Goal: Task Accomplishment & Management: Manage account settings

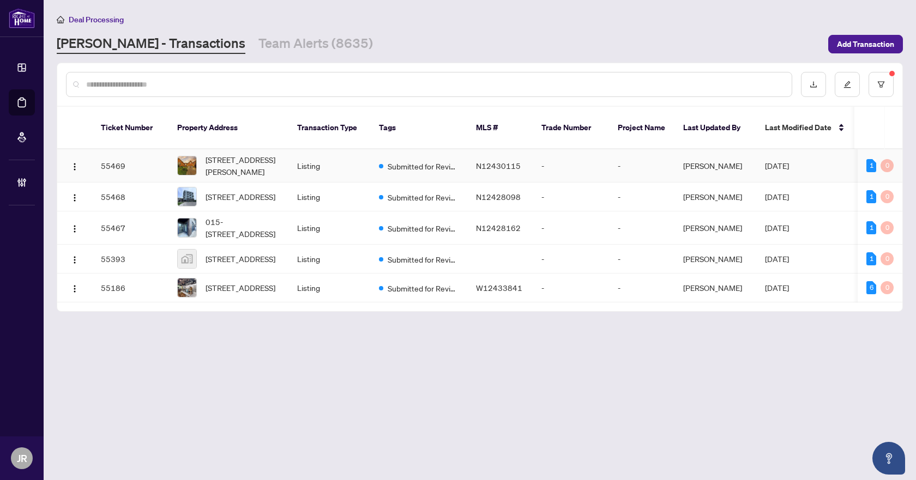
click at [336, 149] on td "Listing" at bounding box center [329, 165] width 82 height 33
click at [312, 79] on input "text" at bounding box center [434, 84] width 696 height 12
click at [338, 88] on input "text" at bounding box center [434, 84] width 696 height 12
click at [364, 84] on input "text" at bounding box center [434, 84] width 696 height 12
click at [283, 82] on input "text" at bounding box center [434, 84] width 696 height 12
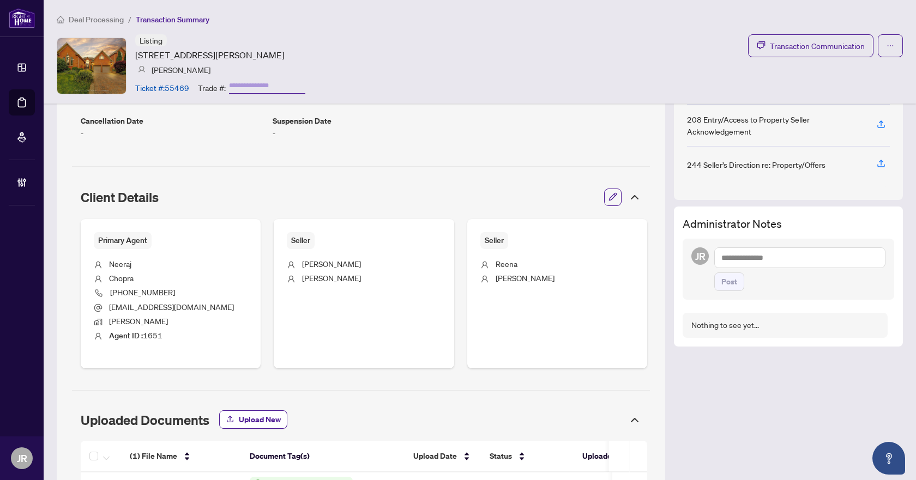
scroll to position [363, 0]
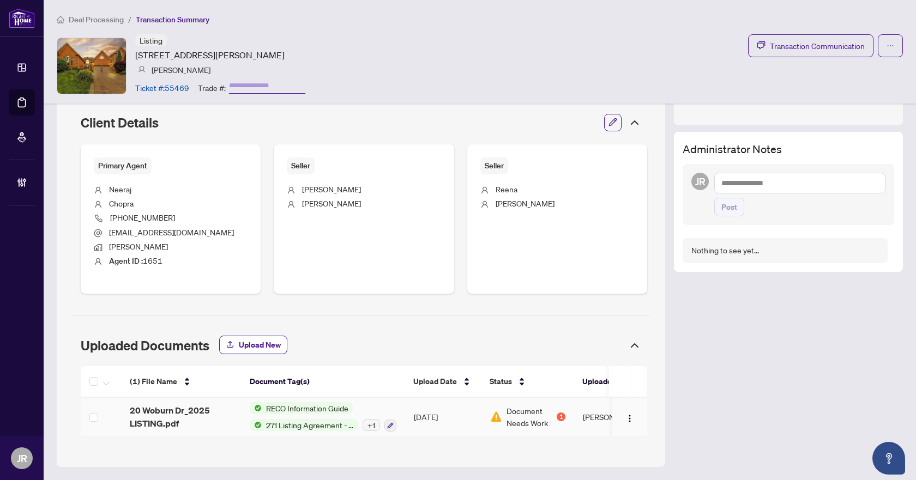
click at [369, 408] on div "RECO Information Guide 271 Listing Agreement - Seller Designated Representation…" at bounding box center [323, 416] width 147 height 29
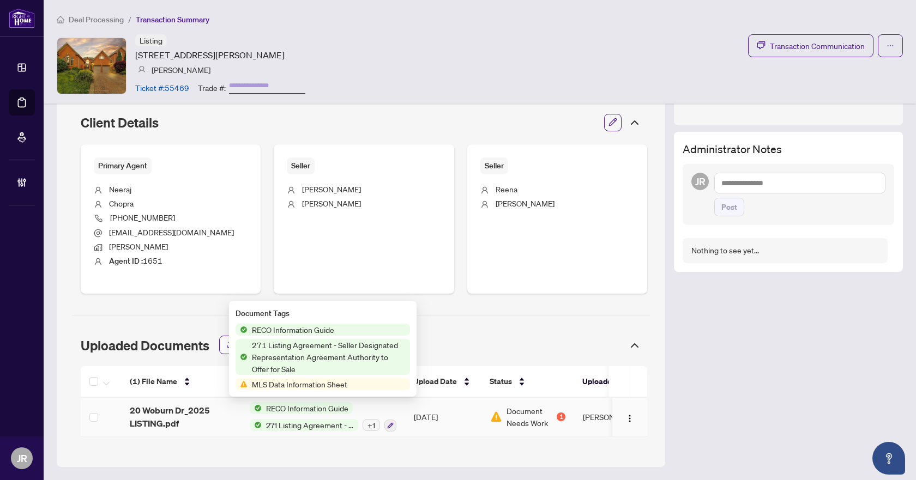
click at [314, 411] on div "RECO Information Guide 271 Listing Agreement - Seller Designated Representation…" at bounding box center [323, 416] width 147 height 29
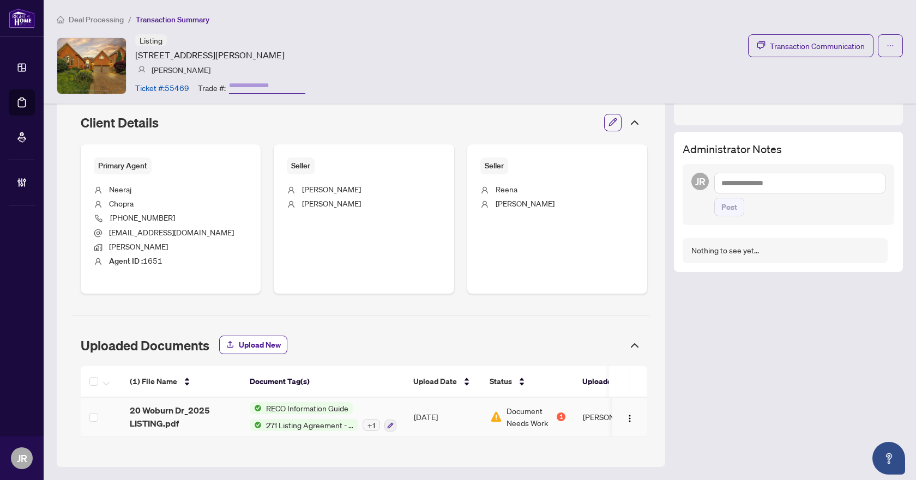
click at [153, 411] on span "20 Woburn Dr_2025 LISTING.pdf" at bounding box center [181, 417] width 102 height 26
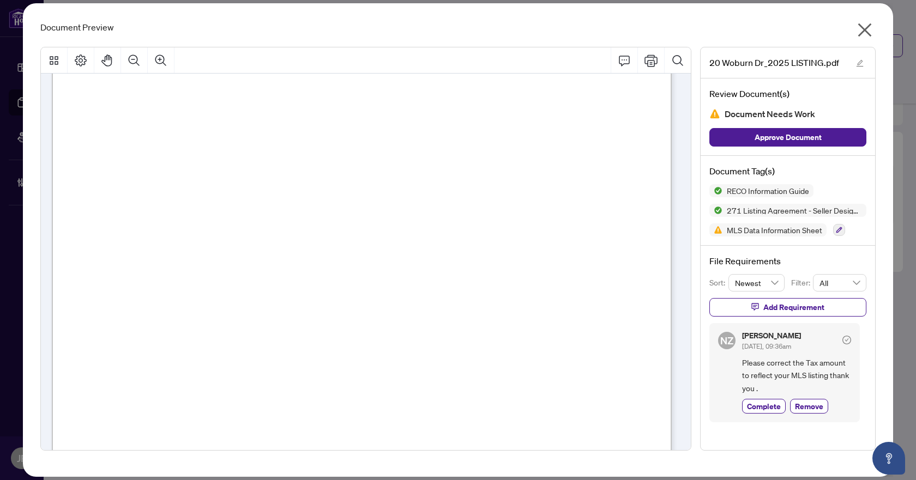
scroll to position [2725, 0]
click at [869, 35] on icon "close" at bounding box center [865, 30] width 14 height 14
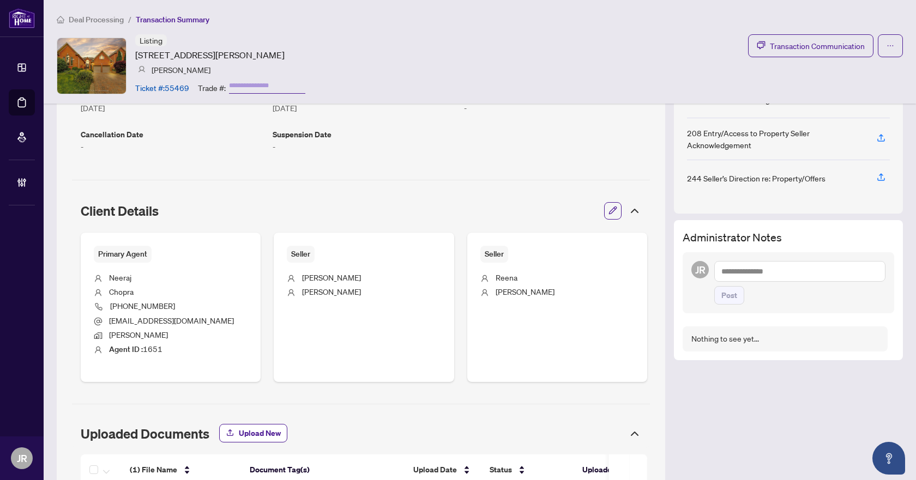
scroll to position [363, 0]
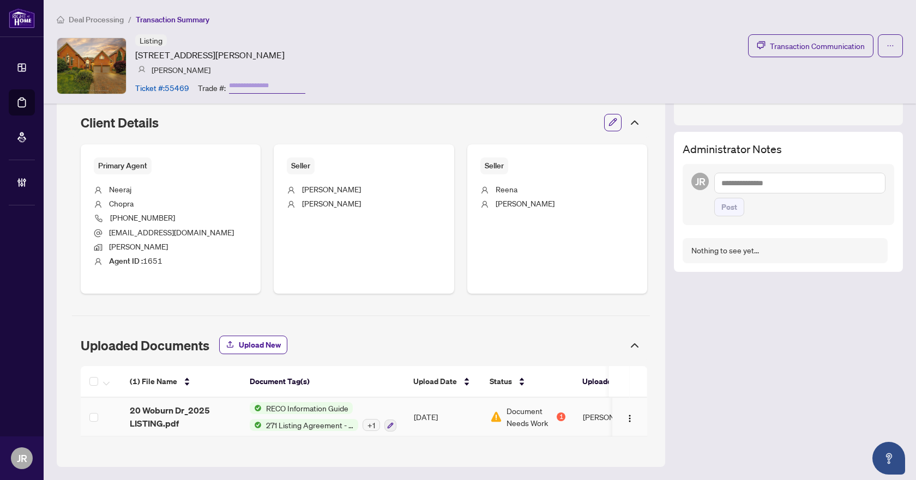
click at [469, 414] on td "[DATE]" at bounding box center [443, 417] width 76 height 39
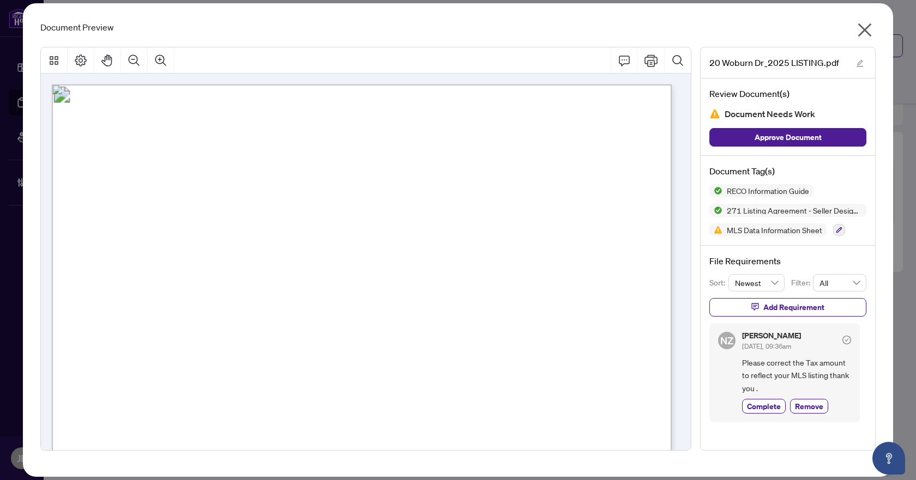
click at [861, 30] on icon "close" at bounding box center [864, 29] width 17 height 17
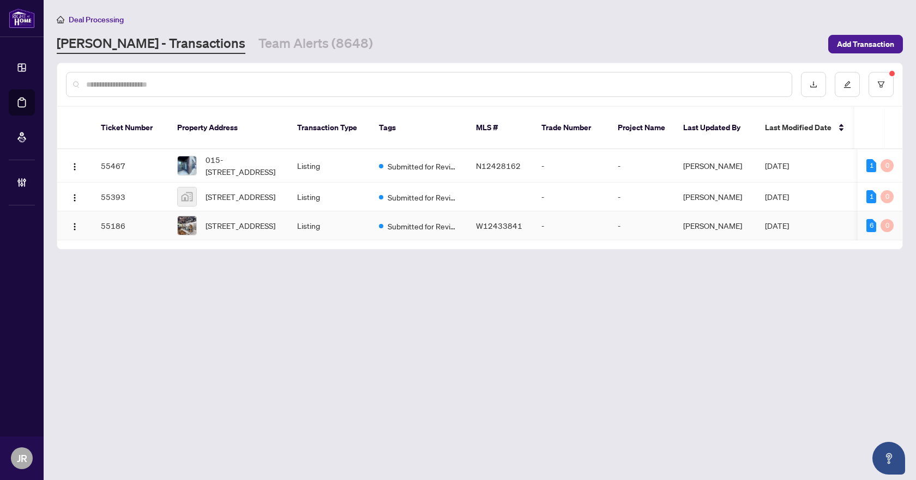
click at [490, 221] on span "W12433841" at bounding box center [499, 226] width 46 height 10
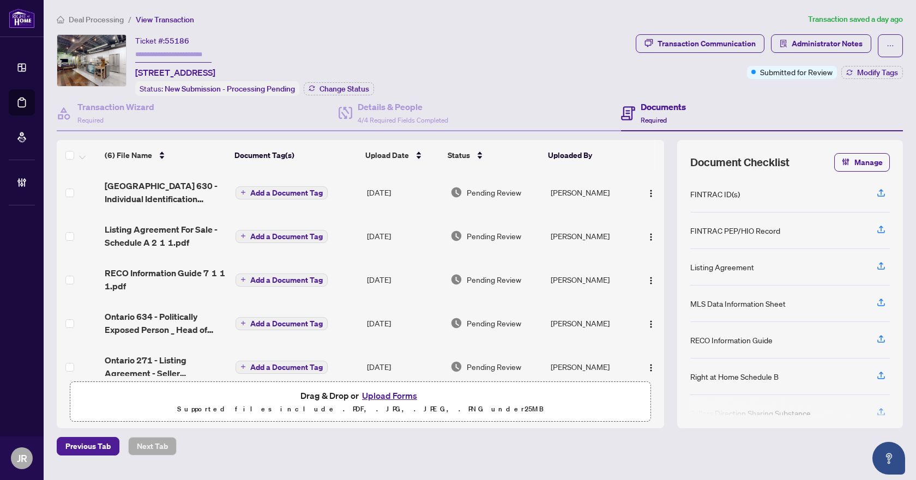
click at [99, 20] on span "Deal Processing" at bounding box center [96, 20] width 55 height 10
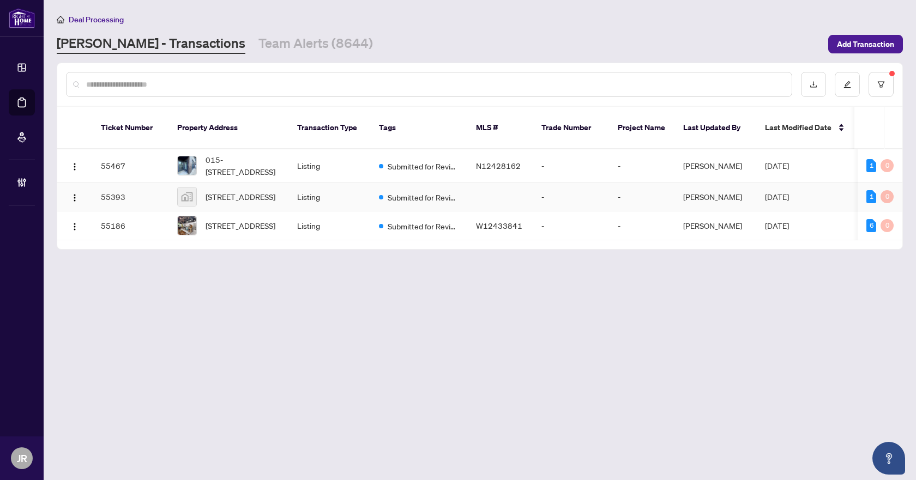
click at [304, 190] on td "Listing" at bounding box center [329, 197] width 82 height 29
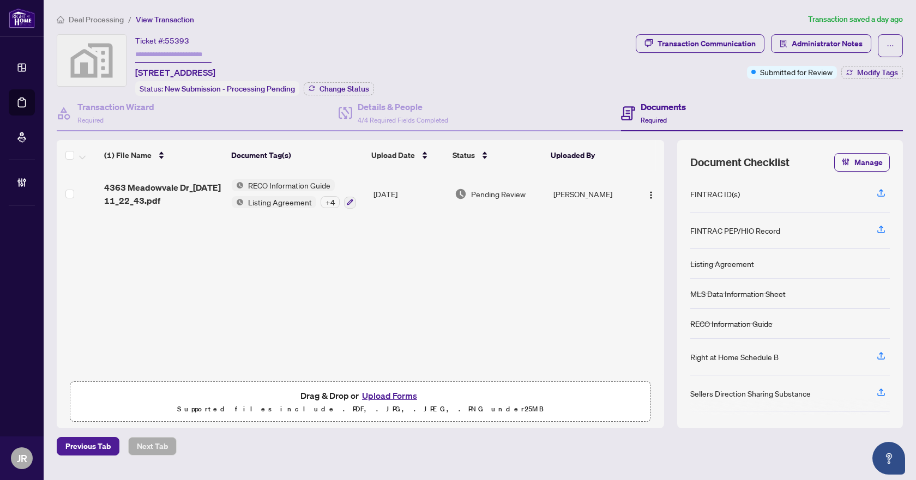
click at [112, 19] on span "Deal Processing" at bounding box center [96, 20] width 55 height 10
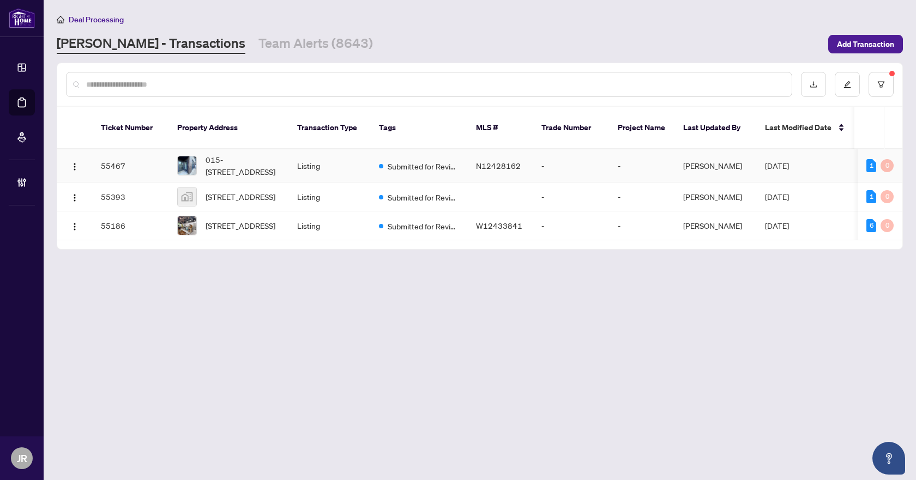
click at [397, 149] on td "Submitted for Review" at bounding box center [418, 165] width 97 height 33
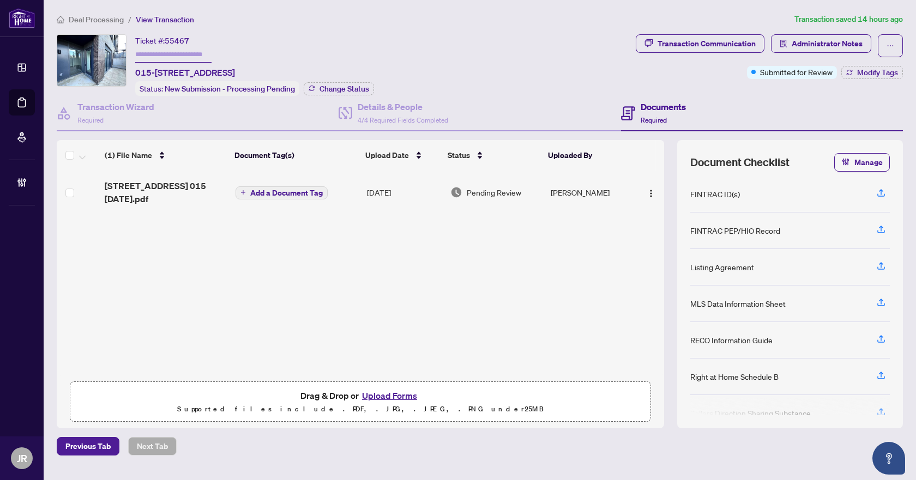
click at [97, 21] on span "Deal Processing" at bounding box center [96, 20] width 55 height 10
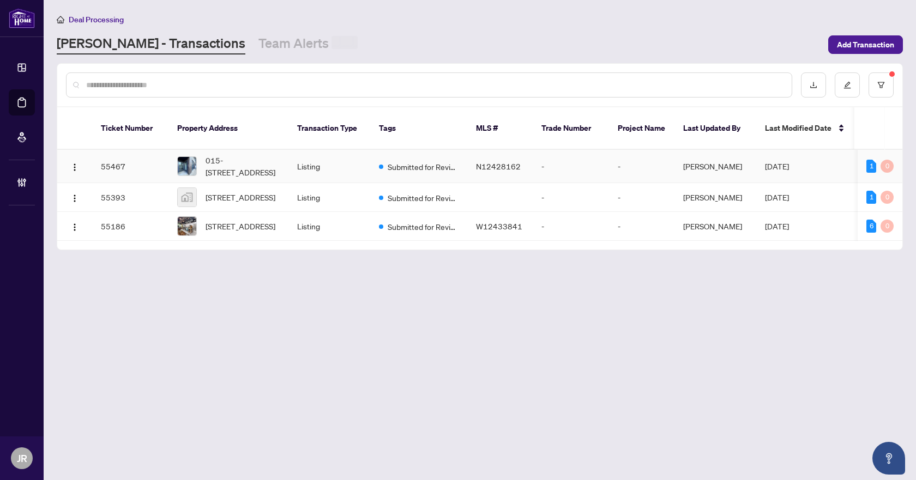
click at [478, 161] on span "N12428162" at bounding box center [498, 166] width 45 height 10
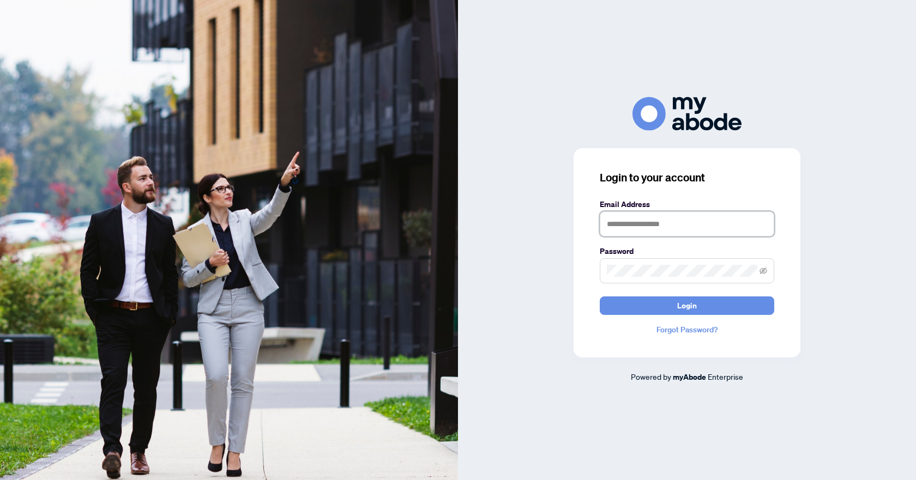
type input "**********"
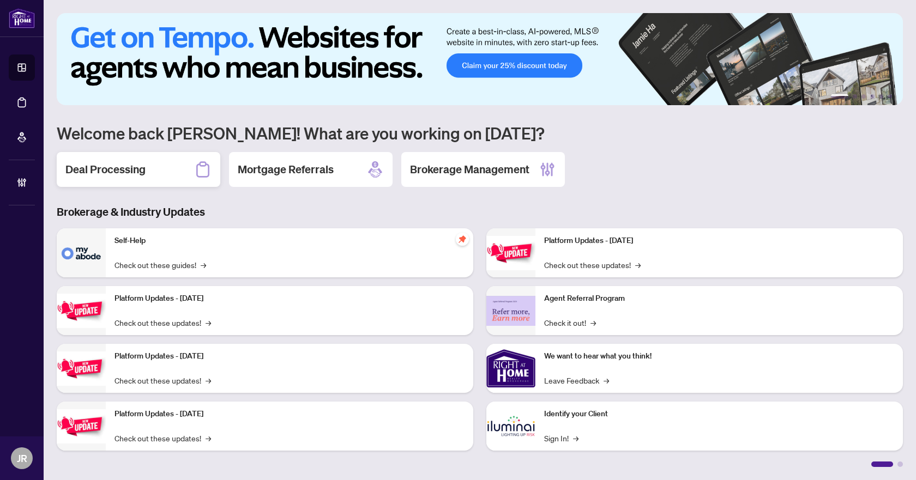
click at [157, 159] on div "Deal Processing" at bounding box center [138, 169] width 163 height 35
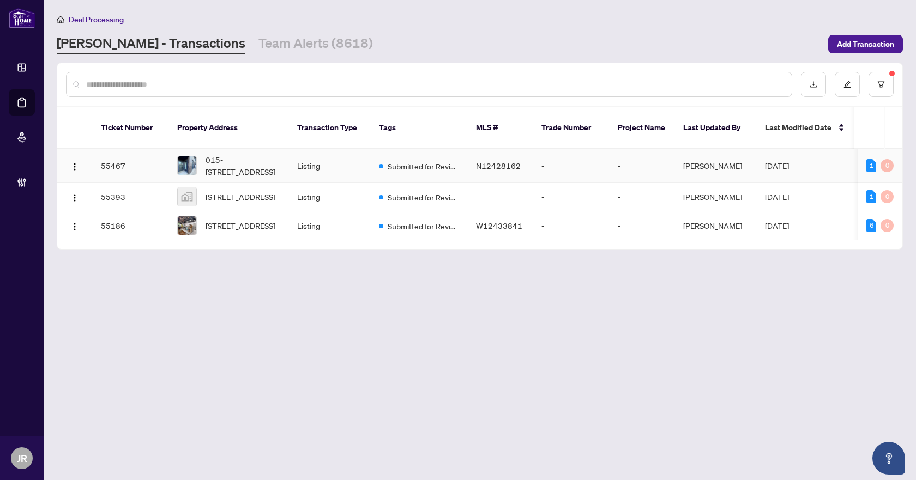
click at [288, 152] on td "Listing" at bounding box center [329, 165] width 82 height 33
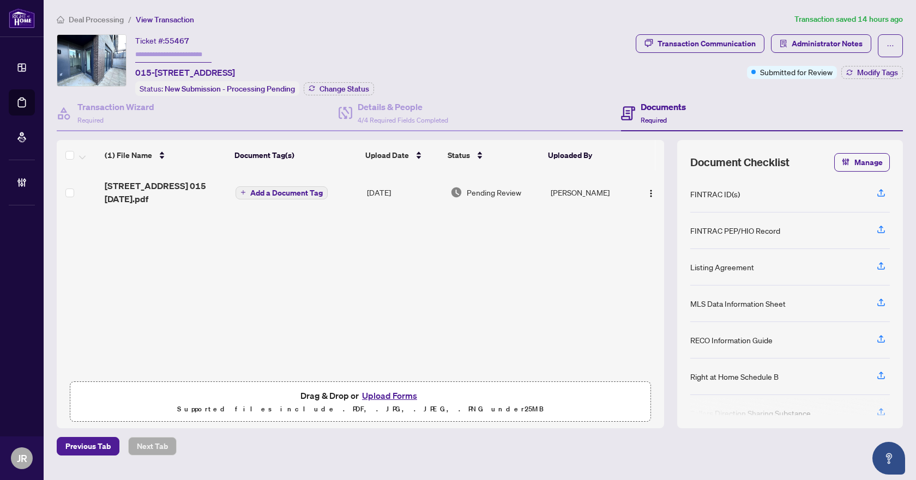
click at [112, 15] on span "Deal Processing" at bounding box center [96, 20] width 55 height 10
